Goal: Task Accomplishment & Management: Manage account settings

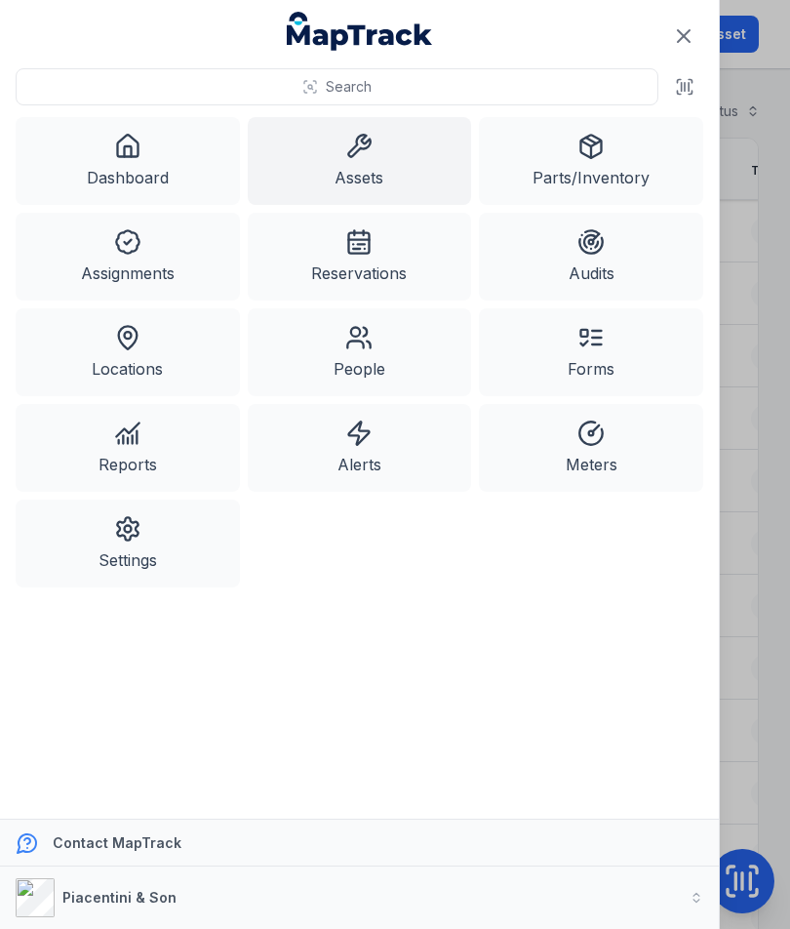
click at [123, 177] on link "Dashboard" at bounding box center [128, 161] width 224 height 88
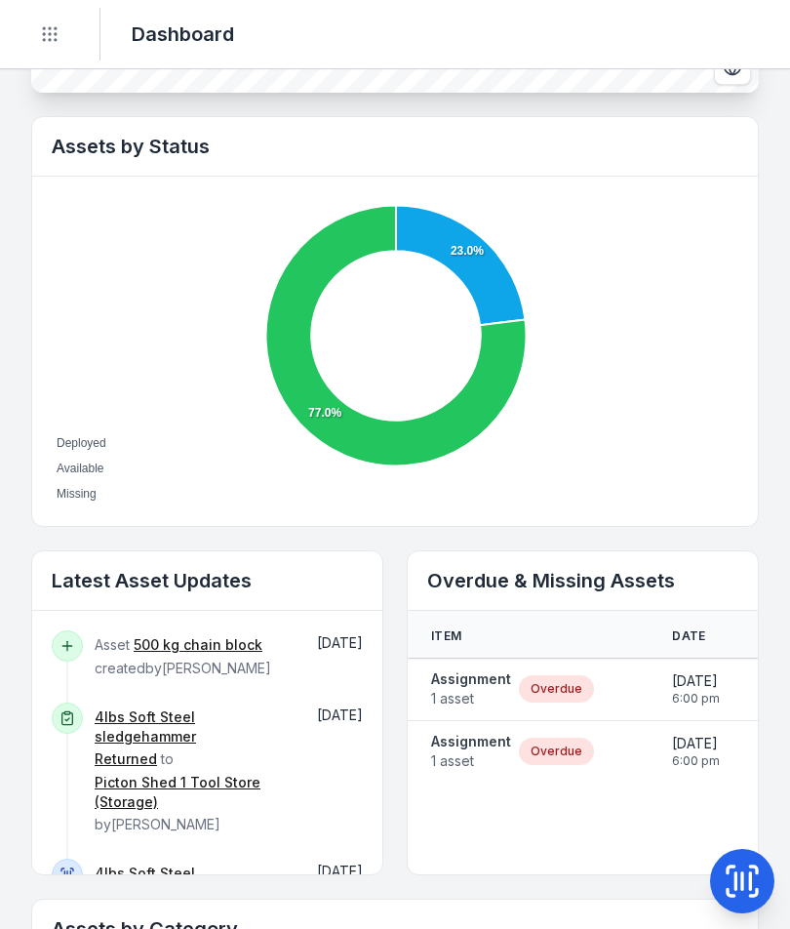
scroll to position [628, 0]
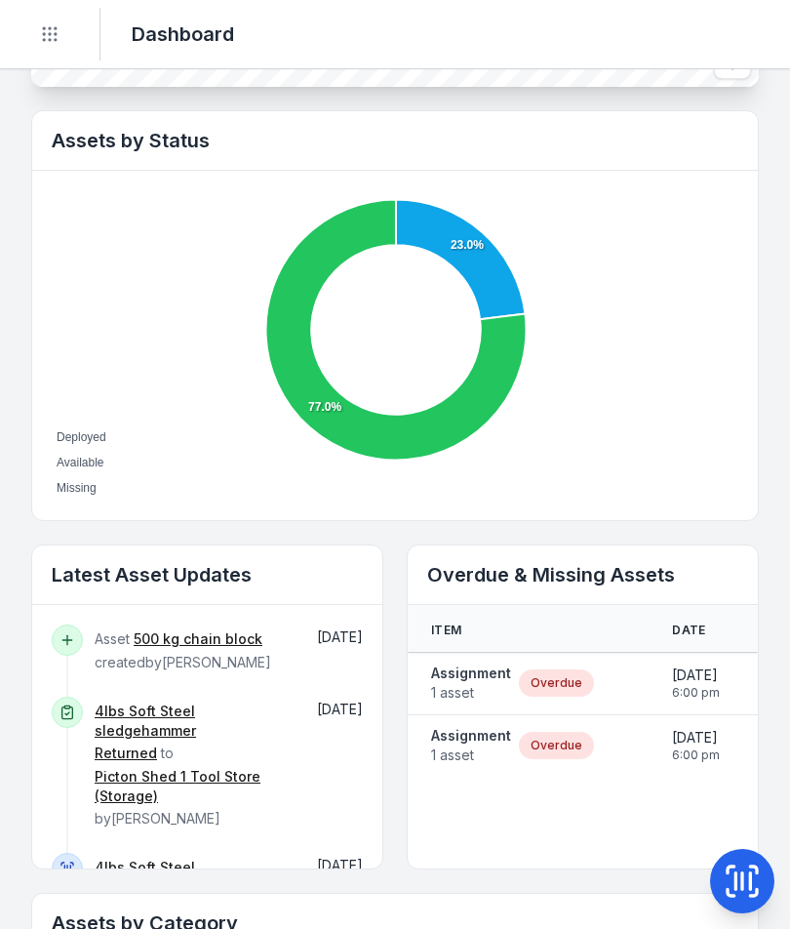
click at [462, 681] on strong "Assignment" at bounding box center [471, 674] width 80 height 20
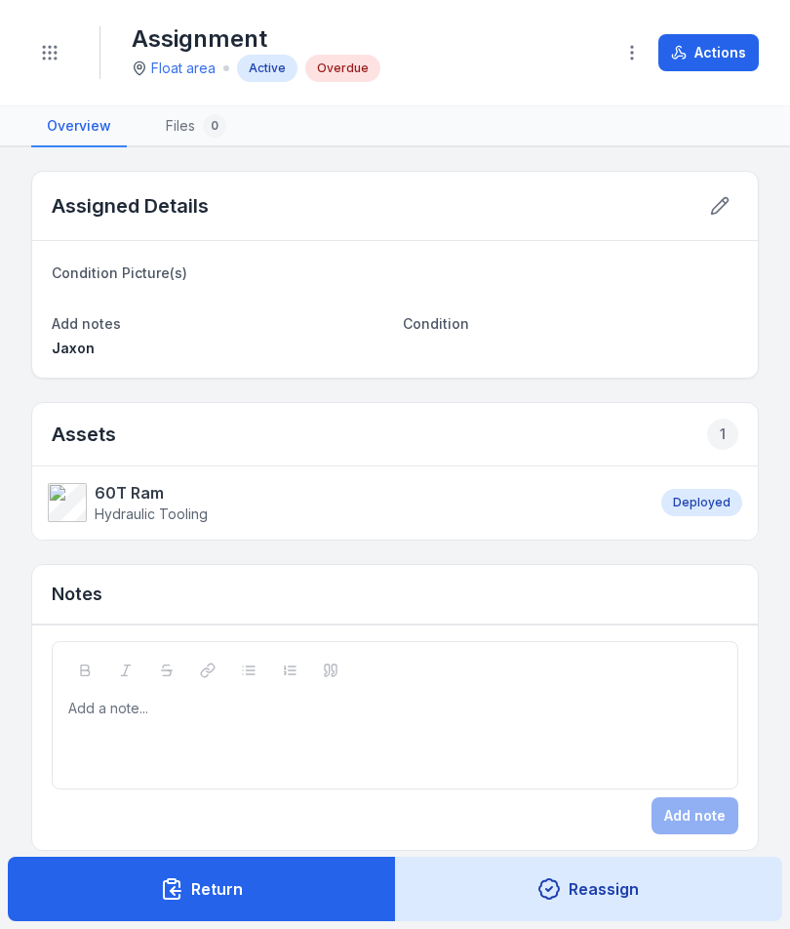
click at [625, 61] on icon "button" at bounding box center [633, 53] width 20 height 20
click at [724, 212] on icon at bounding box center [720, 206] width 20 height 20
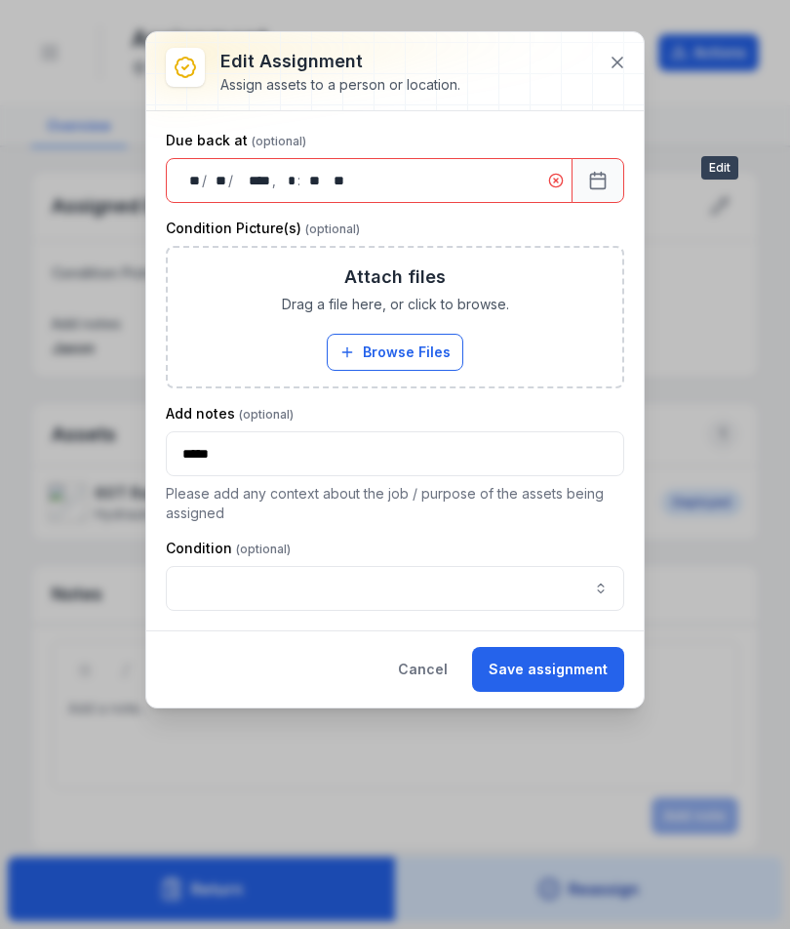
click at [614, 72] on button at bounding box center [617, 62] width 37 height 37
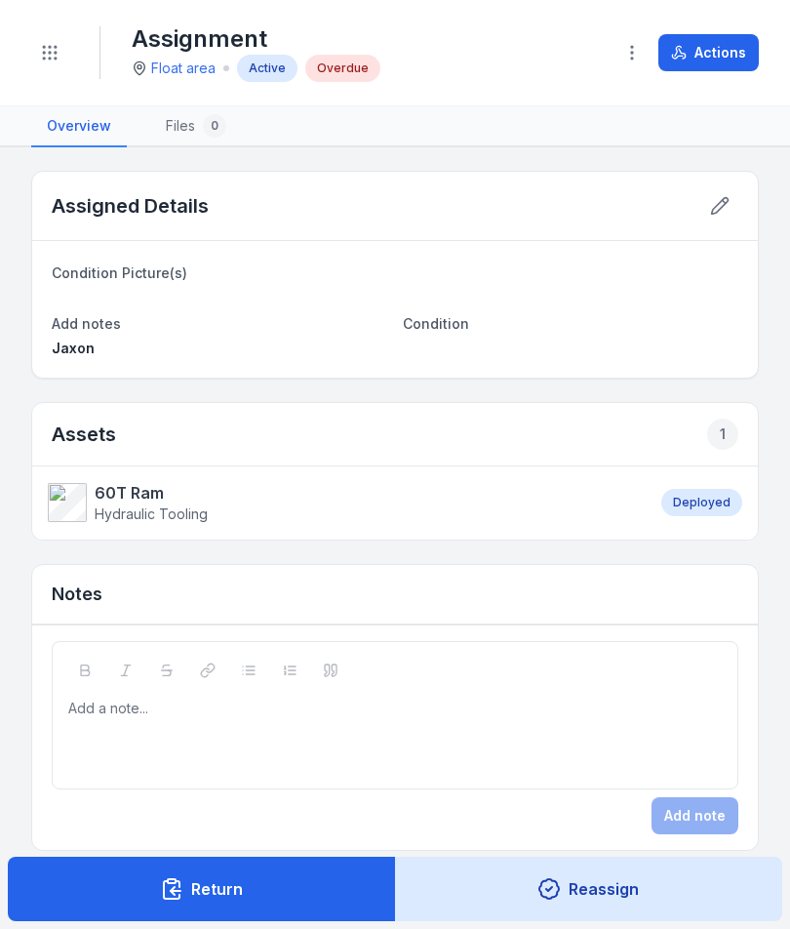
click at [135, 498] on strong "60T Ram" at bounding box center [151, 492] width 113 height 23
click at [726, 214] on icon at bounding box center [720, 206] width 20 height 20
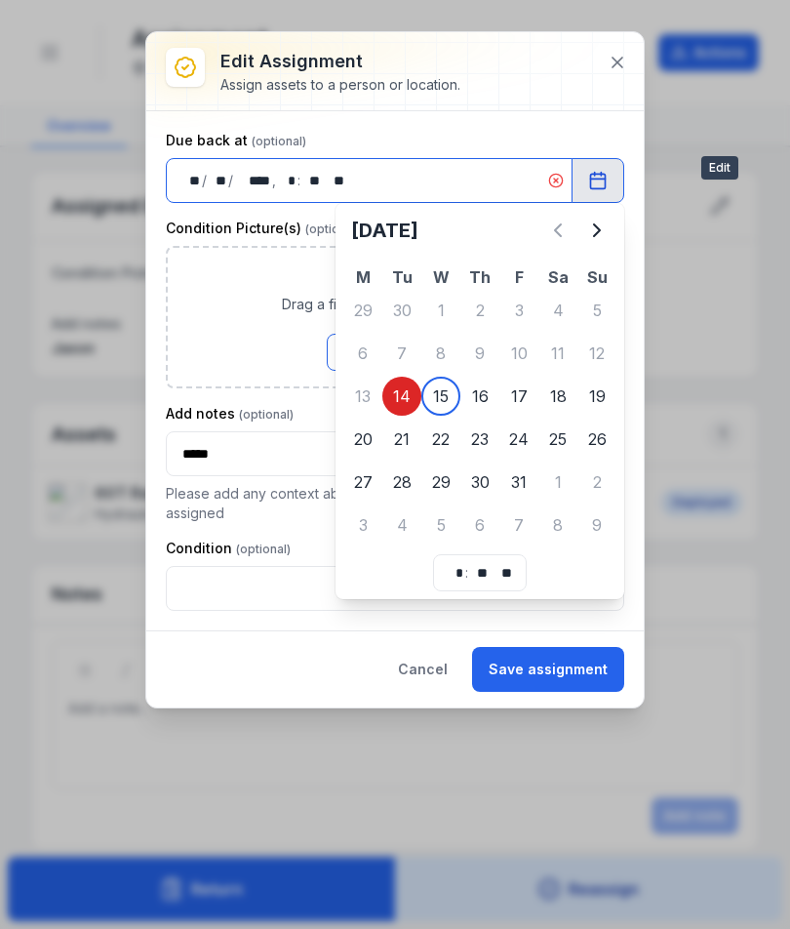
click at [361, 432] on input "*****" at bounding box center [395, 453] width 459 height 45
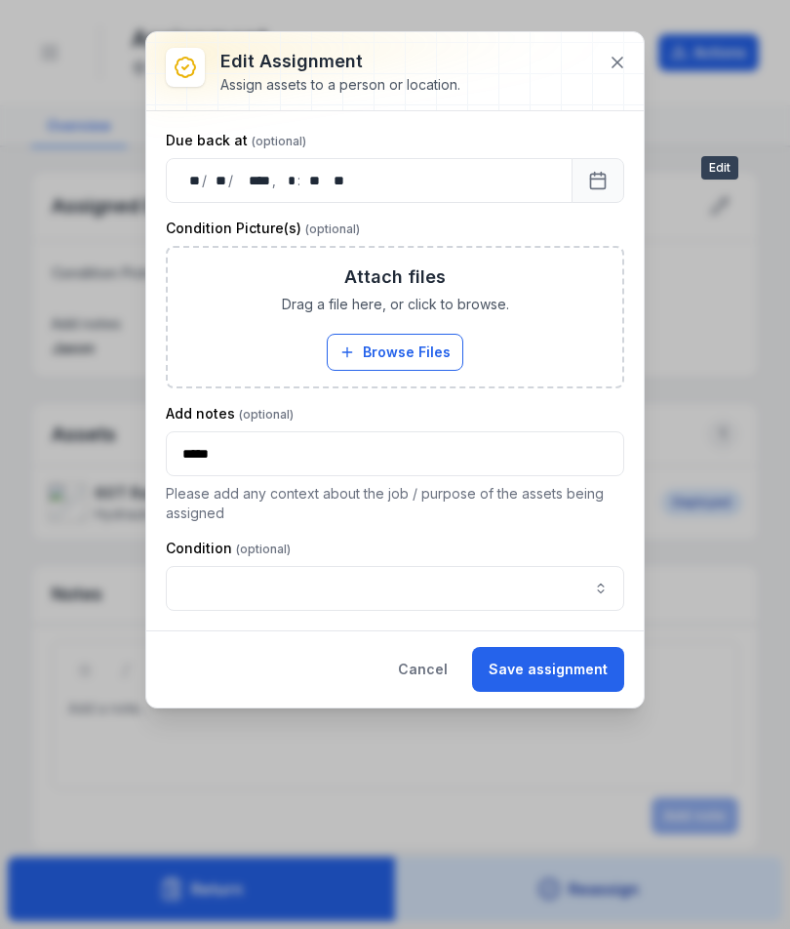
click at [513, 670] on button "Save assignment" at bounding box center [548, 669] width 152 height 45
